Goal: Check status: Check status

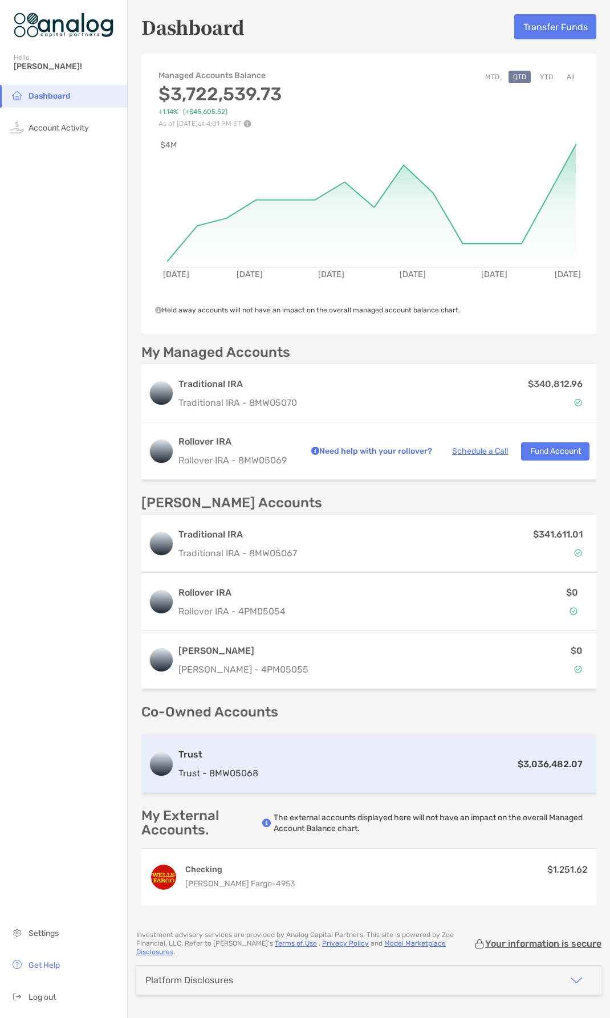
click at [382, 759] on div "$3,036,482.07" at bounding box center [426, 764] width 327 height 14
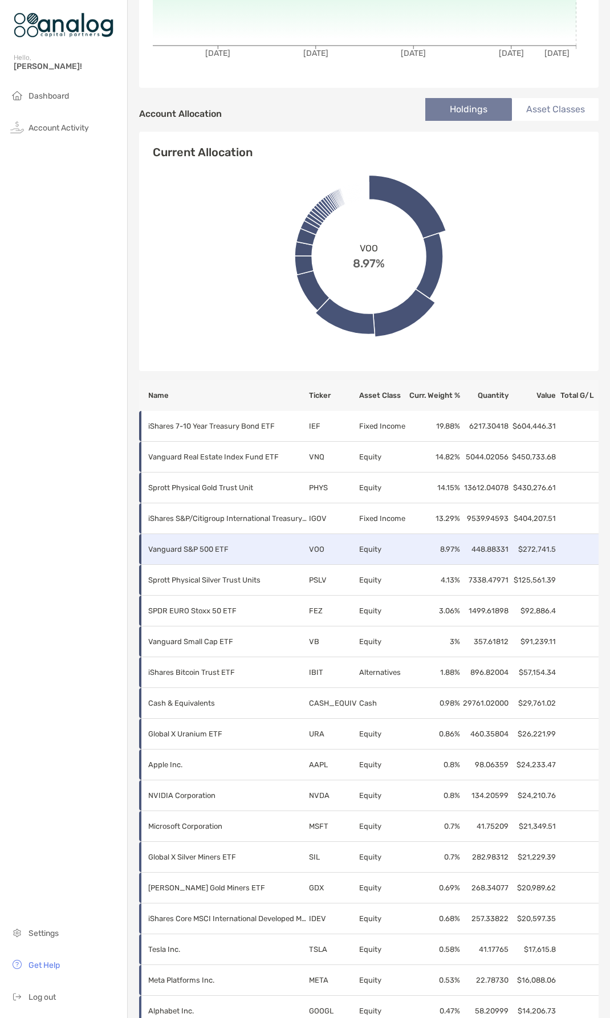
scroll to position [285, 0]
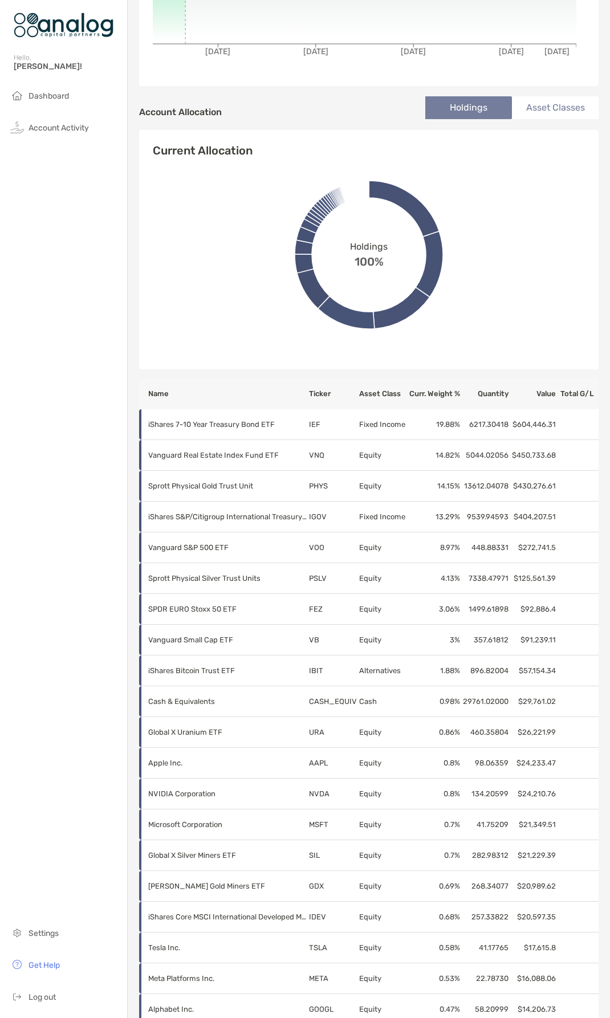
click at [503, 136] on div "Current Allocation Holdings 100% NVDA 0.8%" at bounding box center [368, 249] width 459 height 239
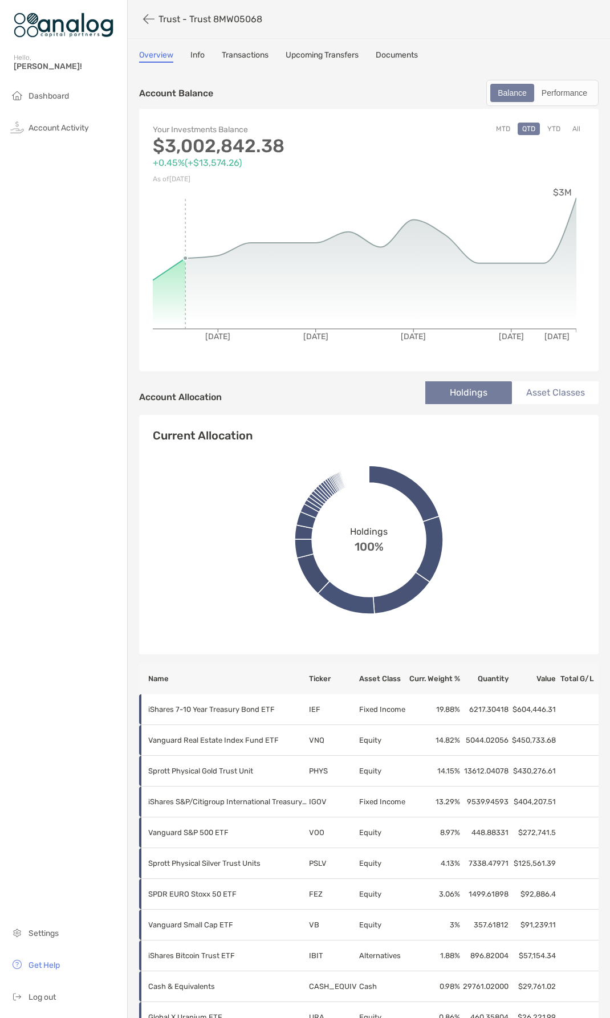
click at [254, 55] on link "Transactions" at bounding box center [245, 56] width 47 height 13
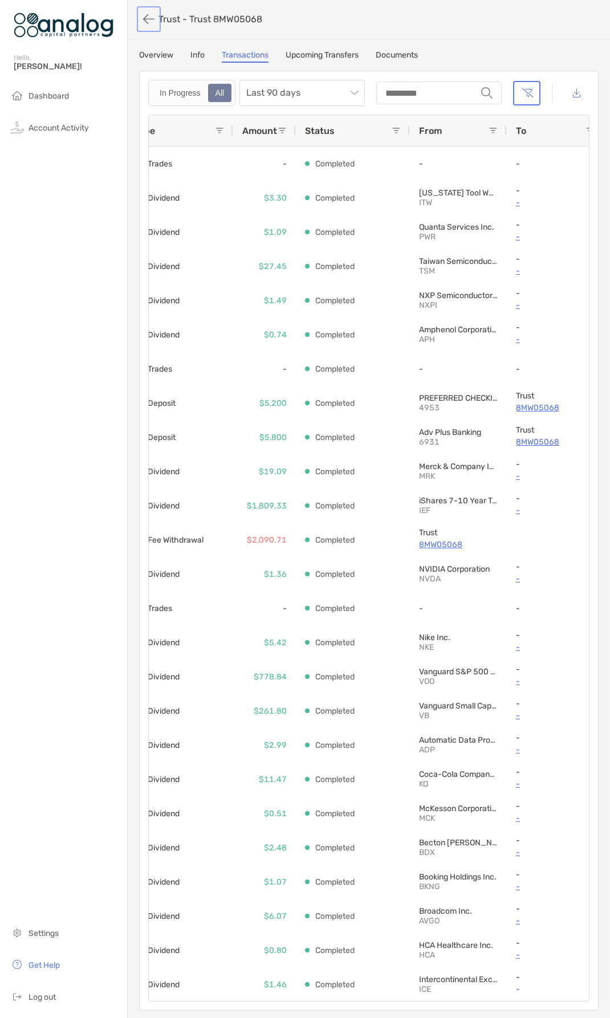
click at [151, 23] on button "button" at bounding box center [148, 19] width 19 height 21
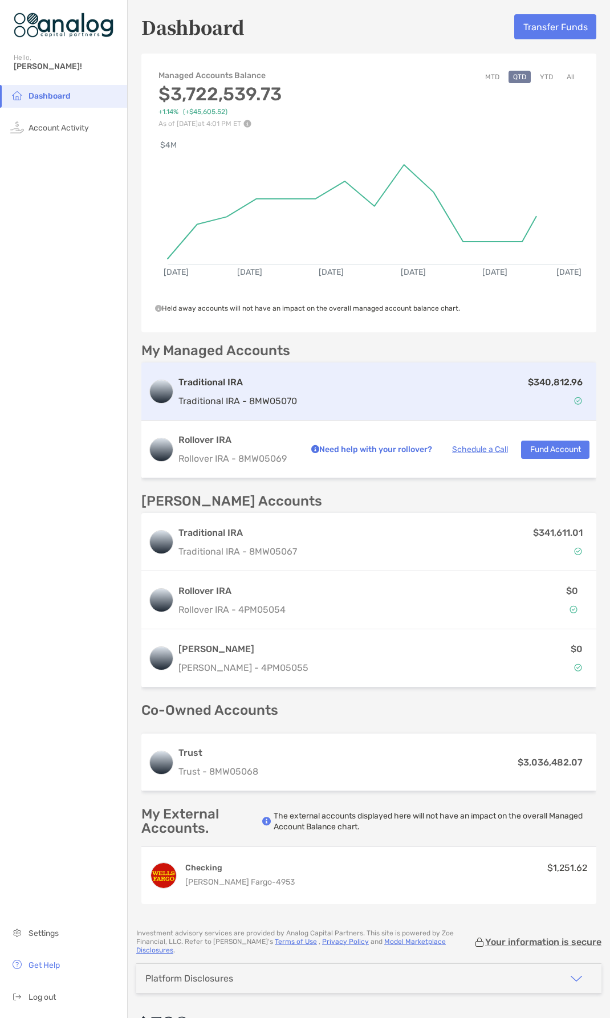
click at [426, 411] on div "Traditional IRA Traditional IRA - 8MW05070 $340,812.96" at bounding box center [368, 392] width 455 height 58
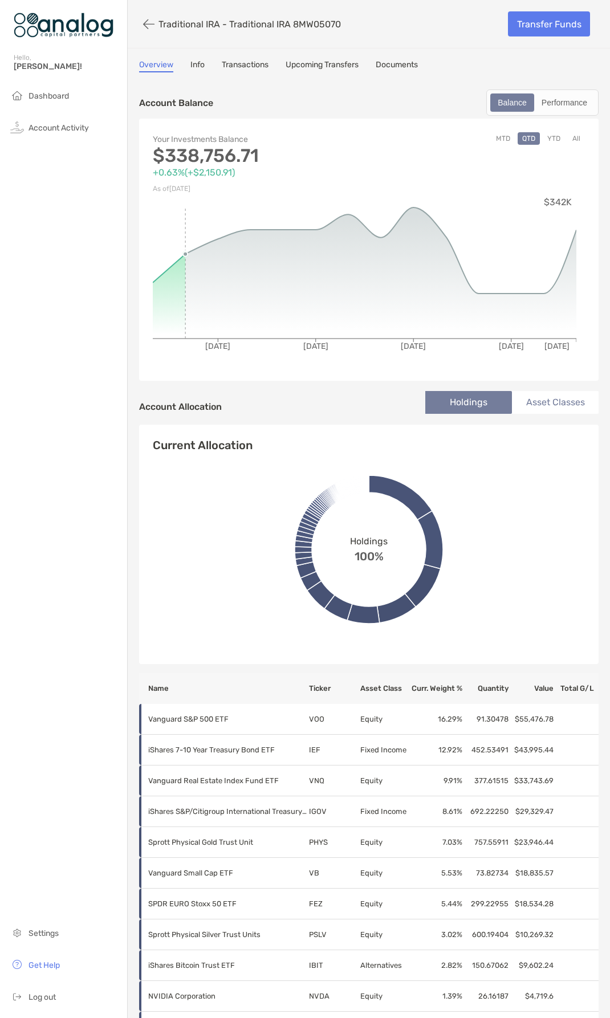
click at [579, 216] on div "Your Investments Balance $338,756.71 +0.63% ( +$2,150.91 ) As of [DATE] MTD QTD…" at bounding box center [368, 250] width 459 height 262
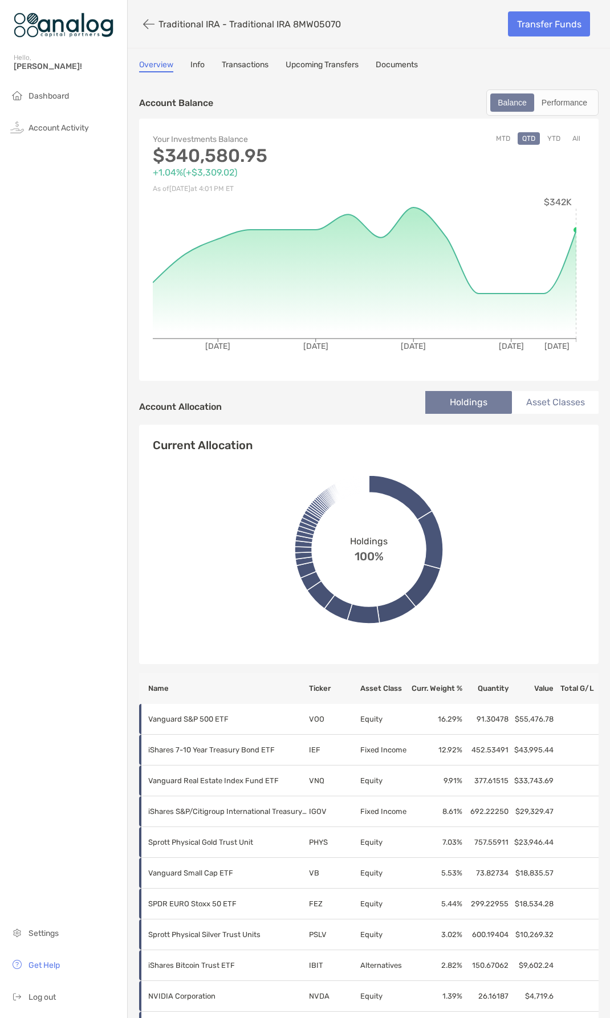
click at [567, 173] on div "MTD QTD YTD All" at bounding box center [477, 164] width 216 height 64
click at [148, 28] on button "button" at bounding box center [148, 24] width 19 height 21
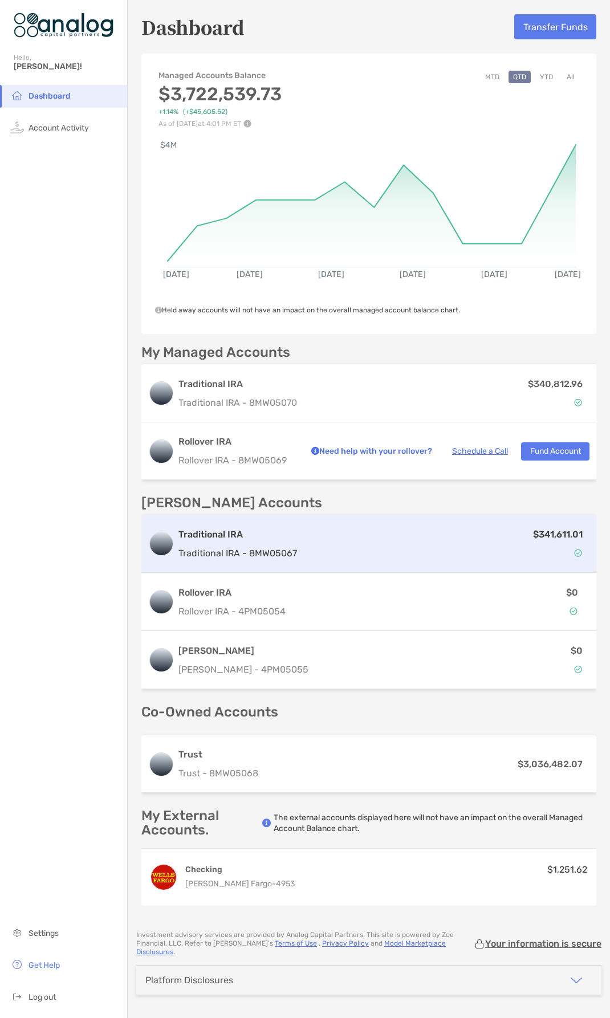
click at [397, 557] on div "$341,611.01" at bounding box center [446, 543] width 288 height 33
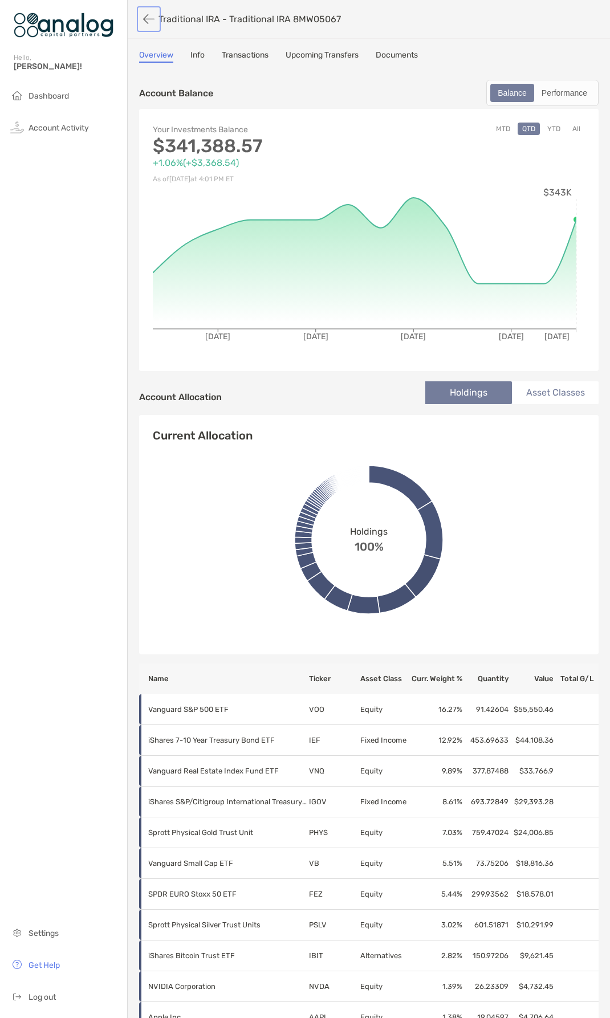
click at [153, 17] on button "button" at bounding box center [148, 19] width 19 height 21
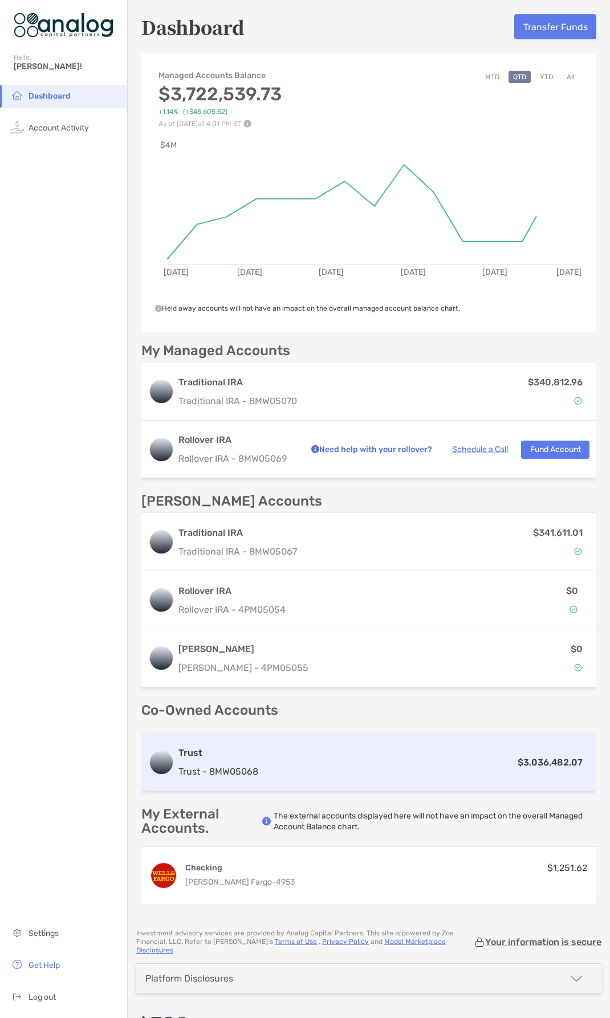
click at [362, 761] on div "$3,036,482.07" at bounding box center [426, 762] width 327 height 14
